Goal: Task Accomplishment & Management: Manage account settings

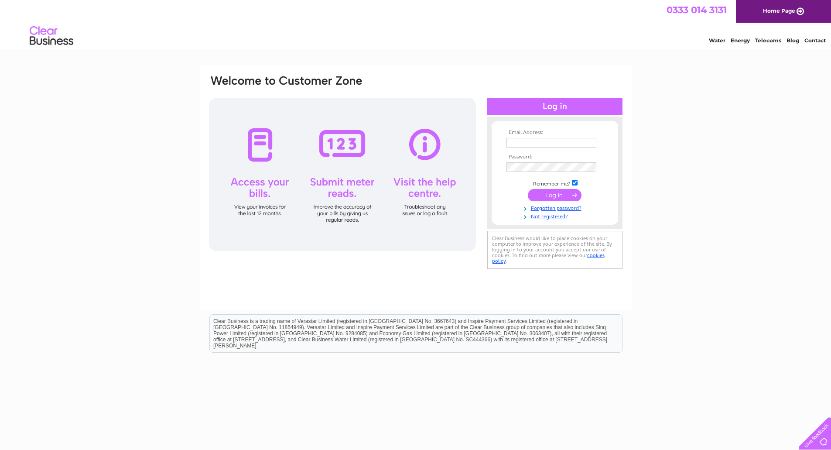
type input "james@woricker.com"
click at [546, 194] on input "submit" at bounding box center [555, 195] width 54 height 12
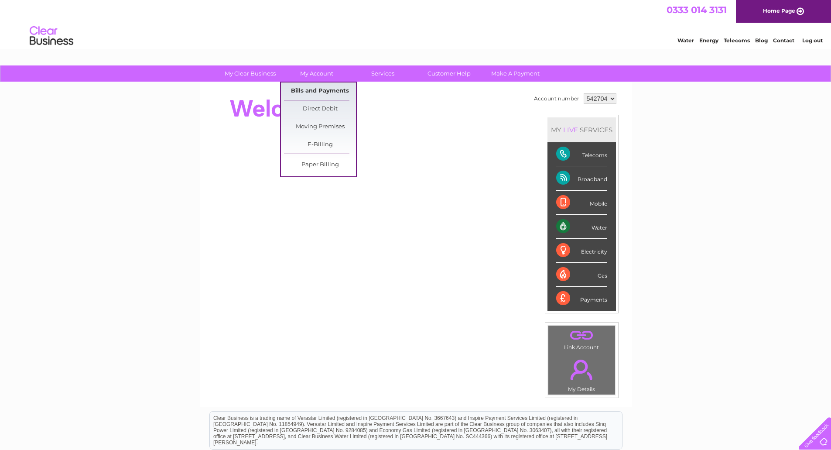
click at [311, 90] on link "Bills and Payments" at bounding box center [320, 90] width 72 height 17
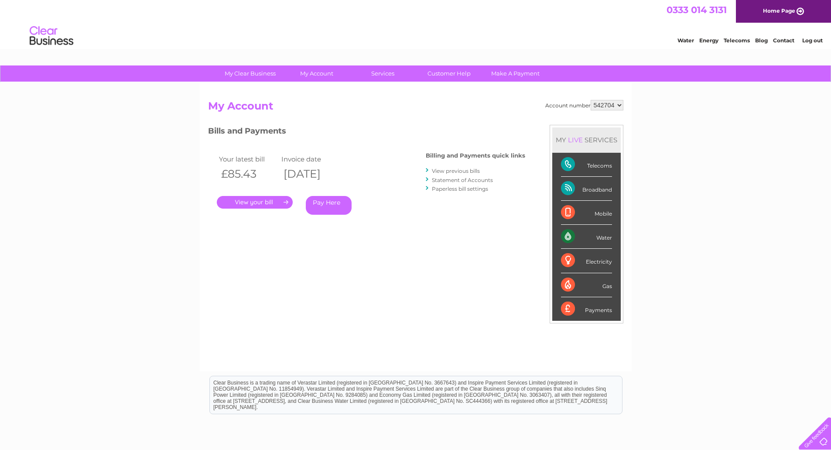
click at [267, 200] on link "." at bounding box center [255, 202] width 76 height 13
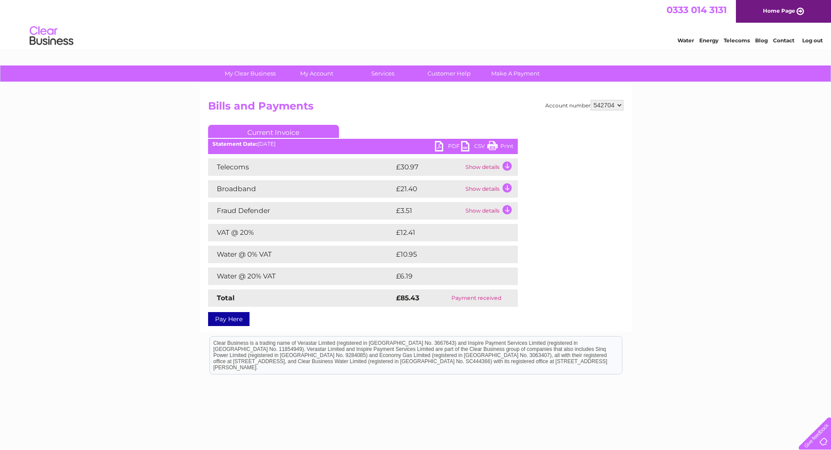
click at [498, 145] on link "Print" at bounding box center [501, 147] width 26 height 13
click at [813, 41] on link "Log out" at bounding box center [813, 40] width 21 height 7
